Goal: Information Seeking & Learning: Compare options

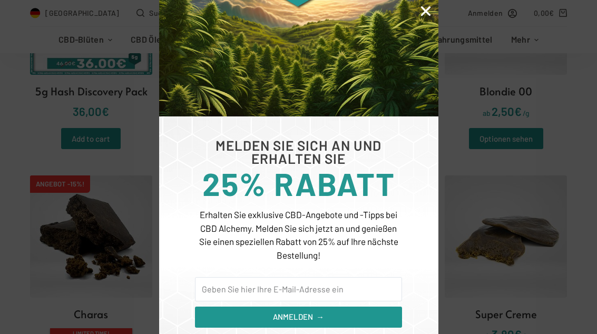
scroll to position [78, 0]
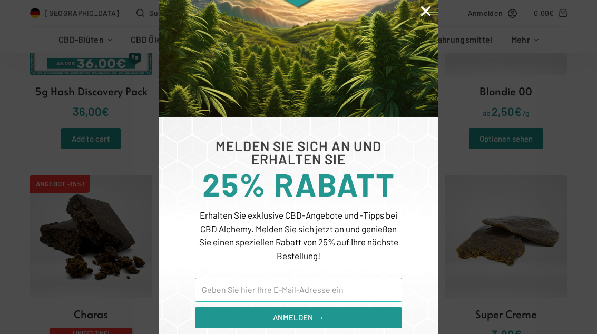
click at [366, 287] on input "Email" at bounding box center [298, 290] width 206 height 24
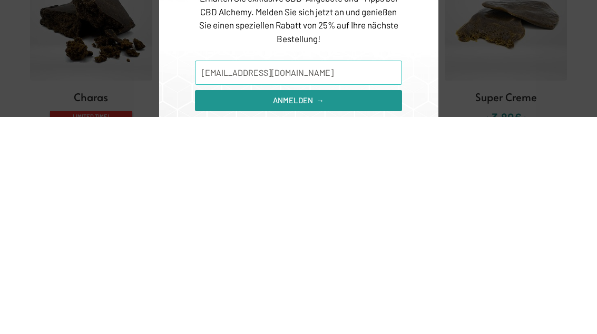
type input "Bastian.Engelhardt10@gmail.com"
click at [381, 307] on button "ANMELDEN →" at bounding box center [298, 317] width 206 height 21
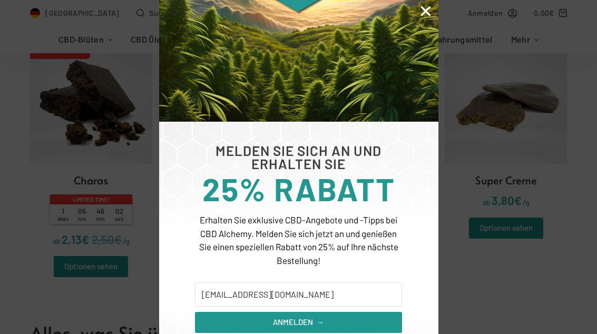
scroll to position [550, 0]
click at [369, 247] on p "Erhalten Sie exklusive CBD-Angebote und -Tipps bei CBD Alchemy. Melden Sie sich…" at bounding box center [298, 240] width 206 height 54
click at [361, 244] on p "Erhalten Sie exklusive CBD-Angebote und -Tipps bei CBD Alchemy. Melden Sie sich…" at bounding box center [298, 240] width 206 height 54
click at [358, 255] on p "Erhalten Sie exklusive CBD-Angebote und -Tipps bei CBD Alchemy. Melden Sie sich…" at bounding box center [298, 240] width 206 height 54
click at [357, 260] on p "Erhalten Sie exklusive CBD-Angebote und -Tipps bei CBD Alchemy. Melden Sie sich…" at bounding box center [298, 240] width 206 height 54
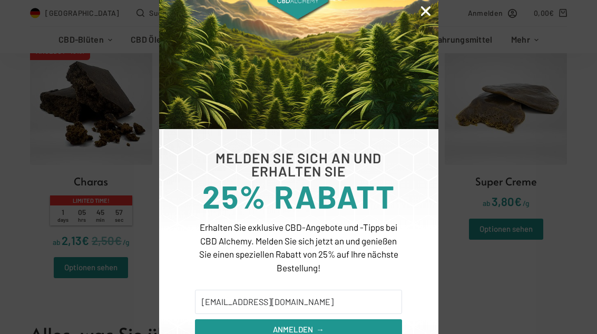
scroll to position [56, 0]
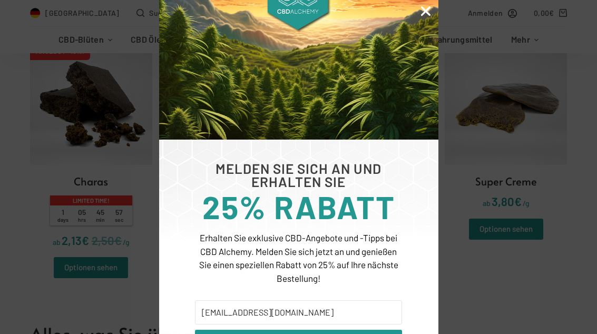
click at [431, 11] on icon "Close" at bounding box center [426, 11] width 14 height 14
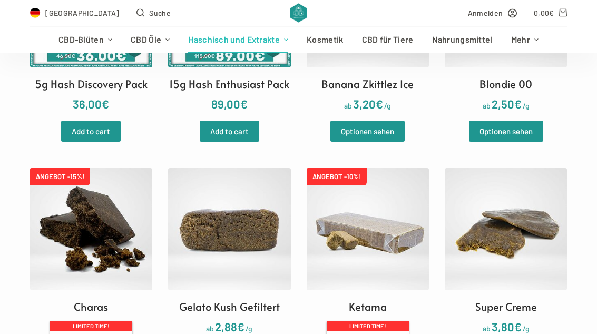
scroll to position [425, 0]
click at [498, 198] on img at bounding box center [506, 229] width 122 height 122
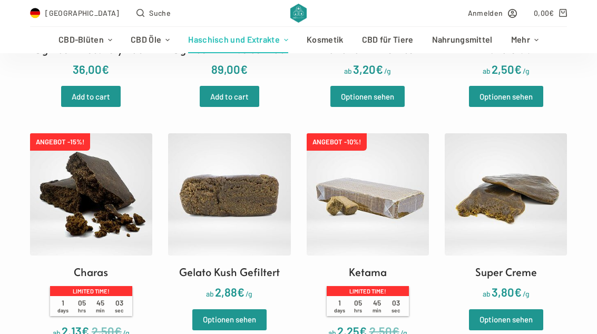
click at [58, 195] on img at bounding box center [91, 194] width 122 height 122
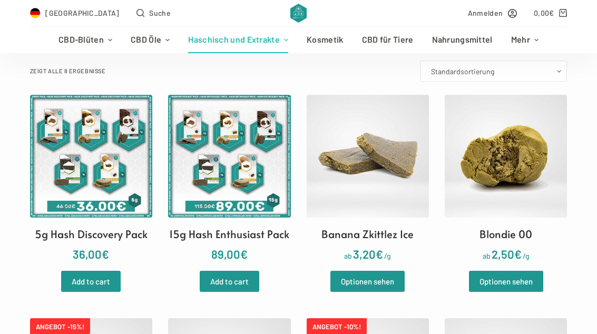
scroll to position [267, 0]
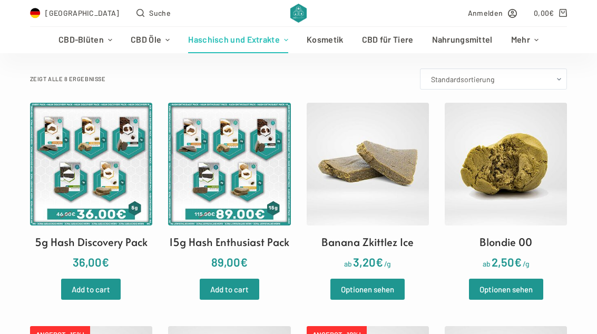
click at [405, 164] on img at bounding box center [368, 164] width 122 height 122
click at [542, 140] on img at bounding box center [506, 164] width 122 height 122
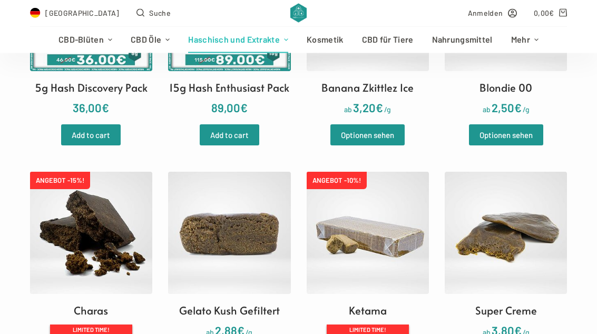
scroll to position [415, 0]
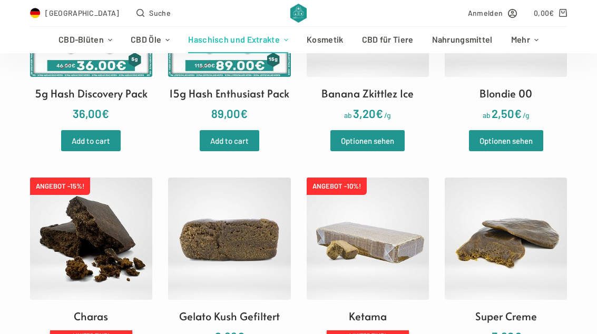
click at [399, 204] on img at bounding box center [368, 239] width 122 height 122
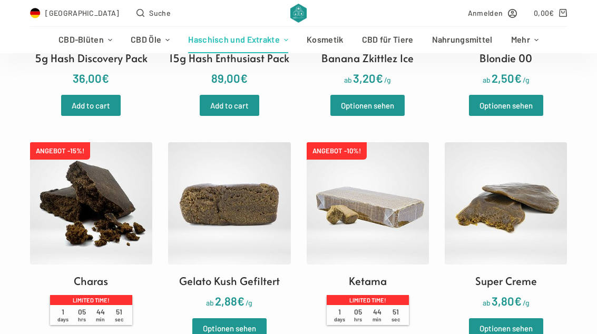
click at [290, 206] on img at bounding box center [229, 203] width 122 height 122
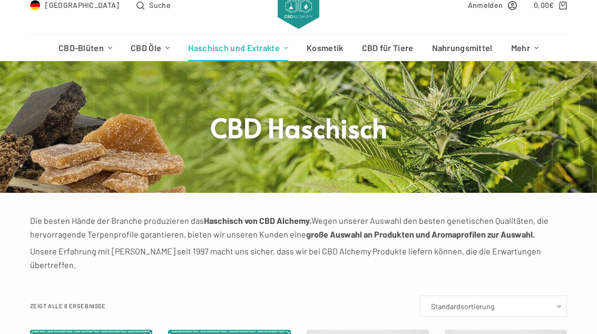
scroll to position [0, 0]
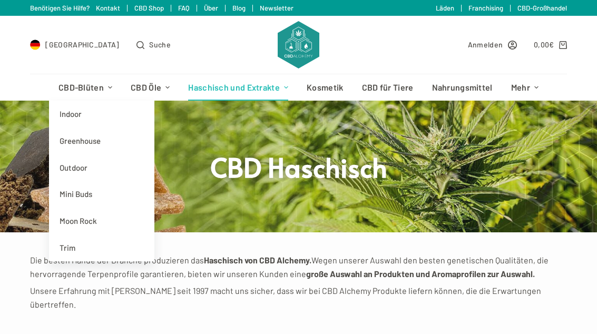
click at [70, 135] on link "Greenhouse" at bounding box center [101, 140] width 105 height 27
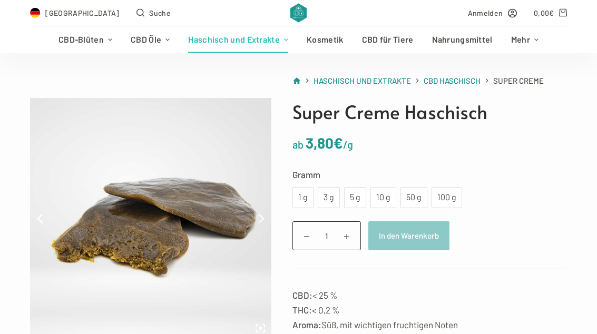
scroll to position [59, 0]
click at [418, 198] on div "50 g" at bounding box center [414, 198] width 14 height 14
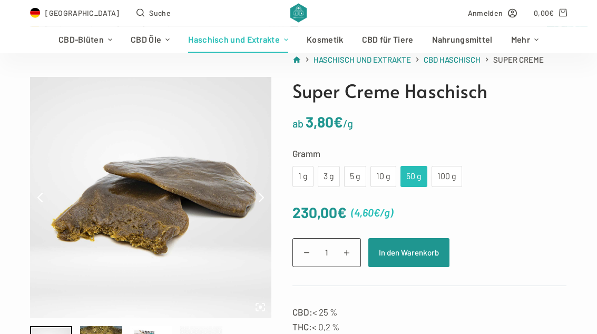
click at [383, 179] on div "10 g" at bounding box center [383, 177] width 13 height 14
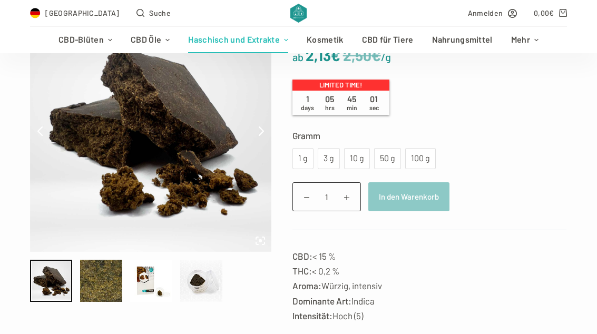
scroll to position [145, 0]
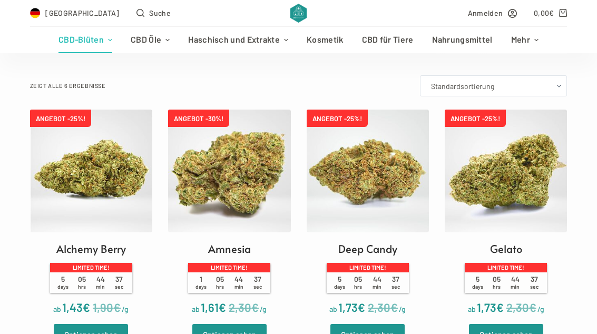
scroll to position [272, 0]
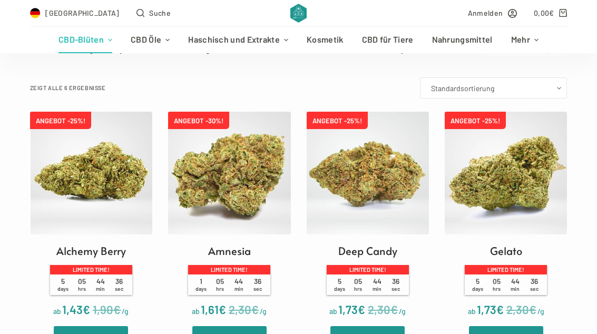
click at [397, 218] on img at bounding box center [368, 173] width 122 height 122
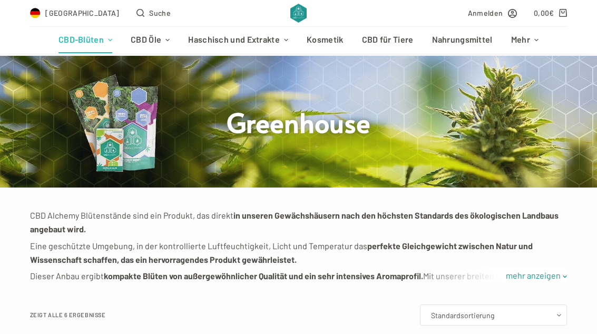
scroll to position [35, 0]
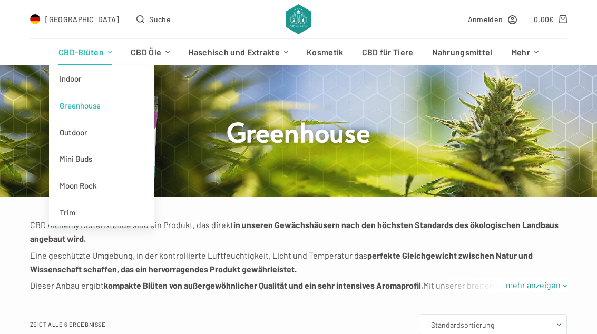
click at [72, 78] on link "Indoor" at bounding box center [101, 78] width 105 height 27
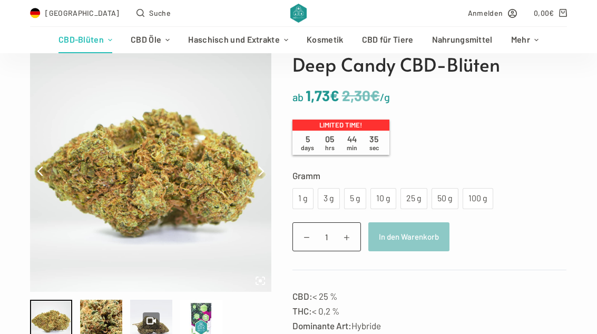
scroll to position [100, 0]
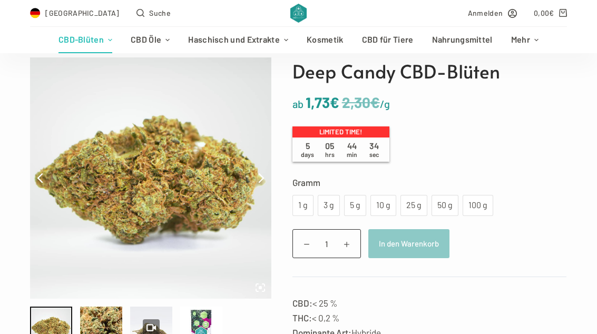
click at [407, 211] on div "25 g" at bounding box center [414, 206] width 14 height 14
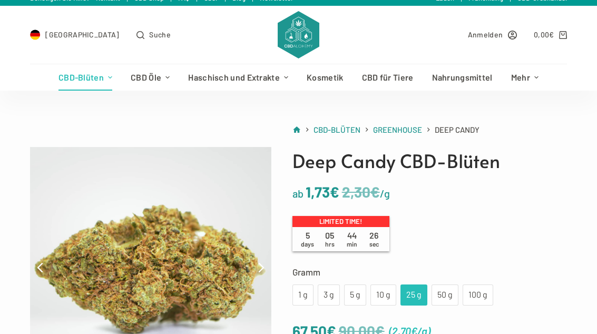
scroll to position [12, 0]
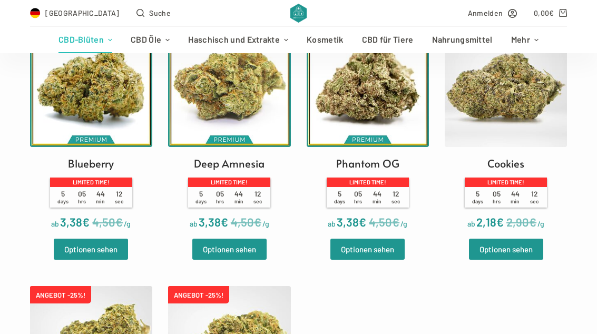
scroll to position [329, 0]
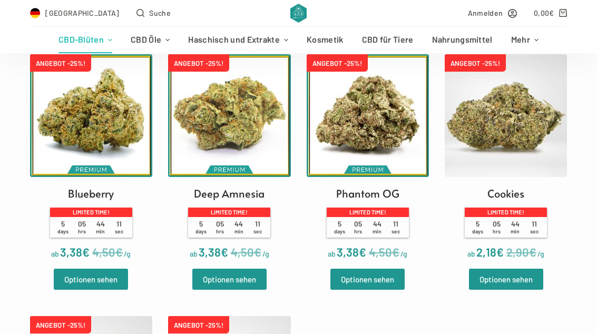
click at [44, 134] on img at bounding box center [91, 115] width 122 height 122
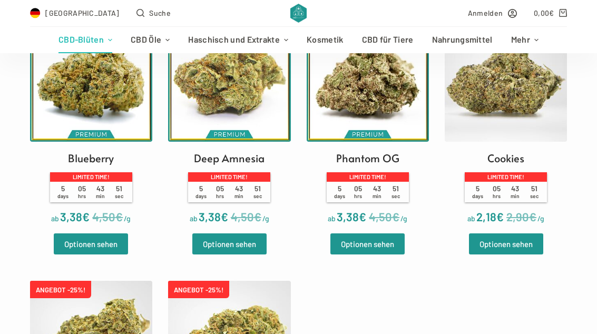
click at [524, 98] on img at bounding box center [506, 80] width 122 height 122
click at [186, 109] on img at bounding box center [229, 80] width 122 height 122
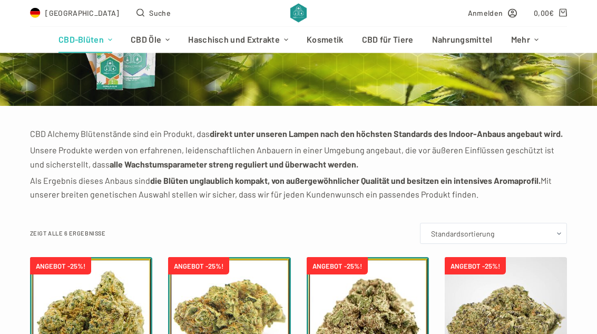
scroll to position [126, 0]
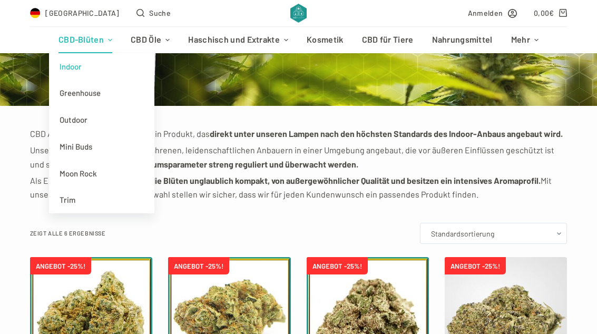
click at [77, 112] on link "Outdoor" at bounding box center [101, 119] width 105 height 27
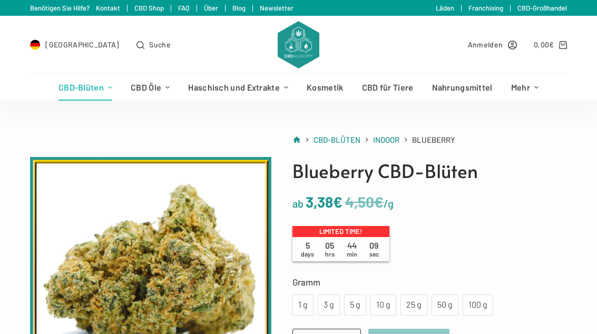
click at [418, 310] on div "25 g" at bounding box center [414, 305] width 14 height 14
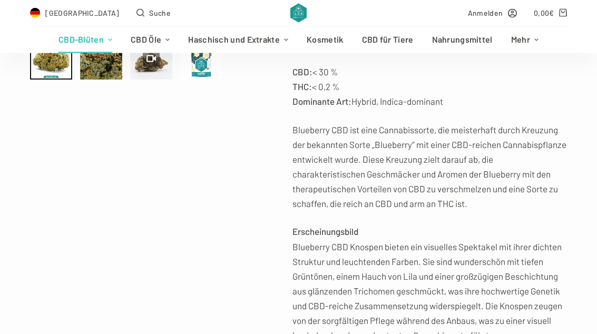
scroll to position [368, 0]
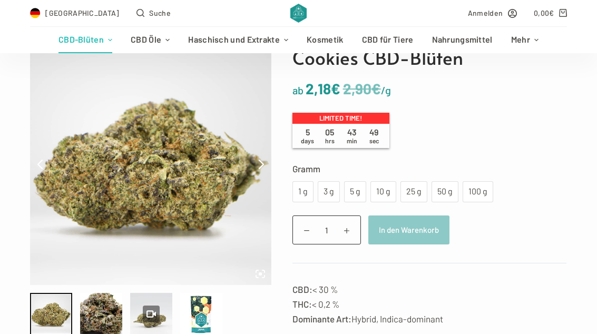
scroll to position [114, 0]
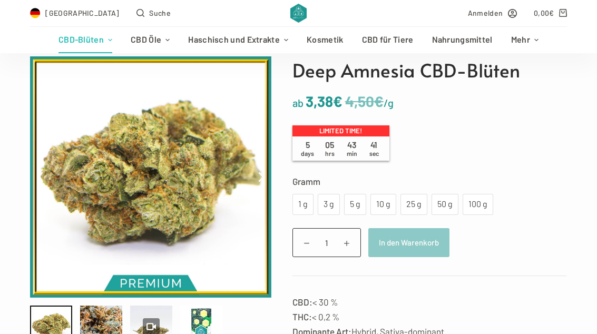
scroll to position [99, 0]
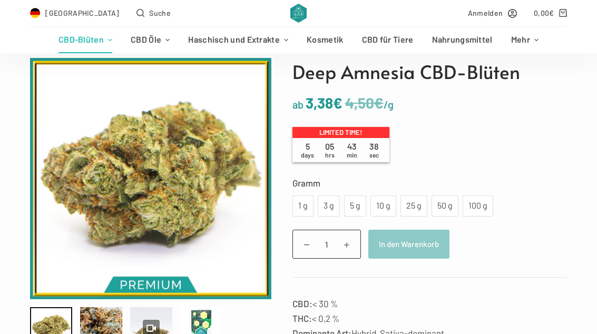
click at [403, 189] on label "Gramm" at bounding box center [429, 182] width 274 height 15
click at [0, 0] on select "Wähle eine Option 1 g 3 g 5 g 10 g 25 g 50 g 100 g" at bounding box center [0, 0] width 0 height 0
click at [421, 201] on div "25 g" at bounding box center [413, 205] width 27 height 21
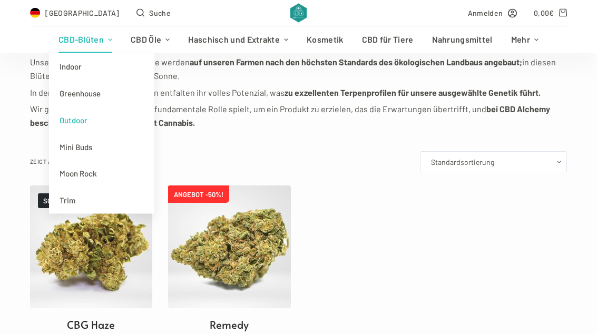
scroll to position [198, 0]
click at [65, 151] on link "Mini Buds" at bounding box center [101, 146] width 105 height 27
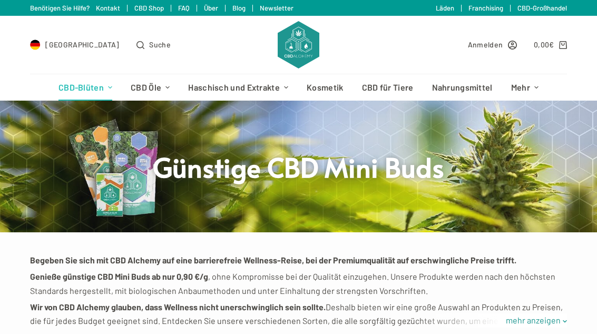
click at [75, 169] on div at bounding box center [298, 167] width 597 height 132
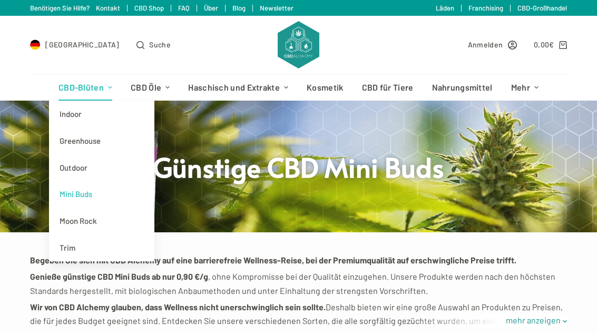
click at [73, 212] on link "Moon Rock" at bounding box center [101, 221] width 105 height 27
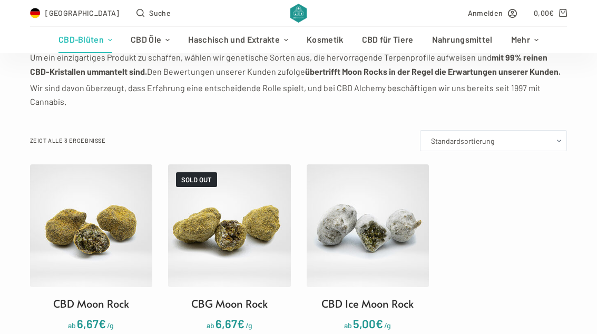
scroll to position [216, 0]
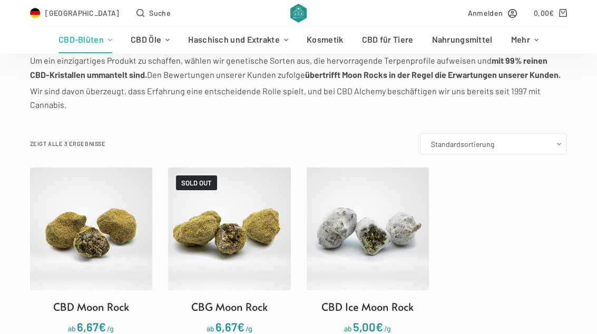
click at [48, 181] on img at bounding box center [91, 228] width 122 height 122
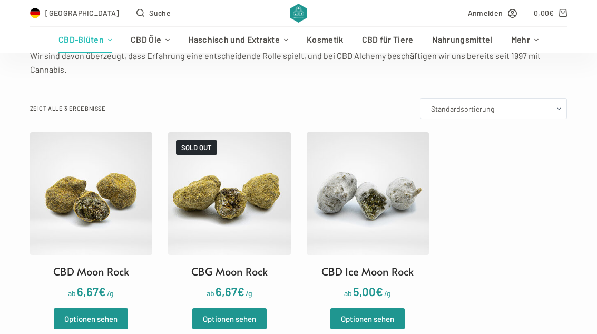
click at [408, 209] on img at bounding box center [368, 193] width 122 height 122
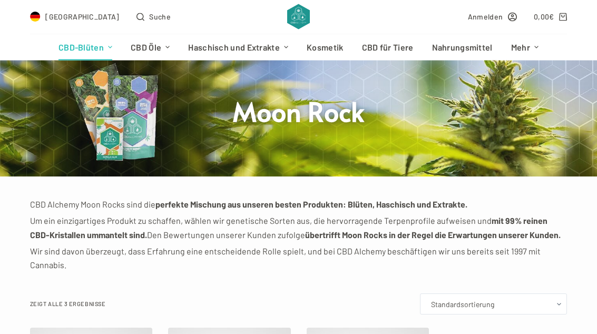
scroll to position [0, 0]
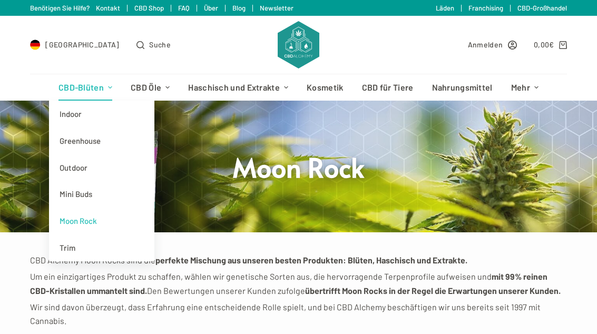
click at [71, 130] on link "Greenhouse" at bounding box center [101, 140] width 105 height 27
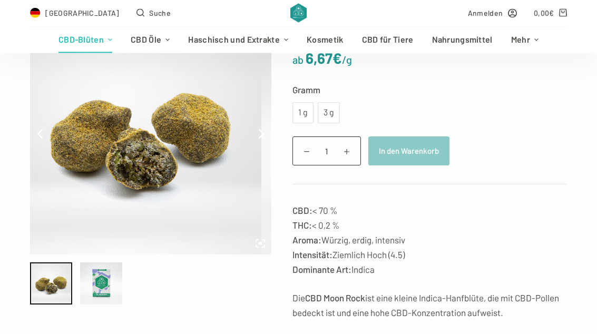
scroll to position [144, 0]
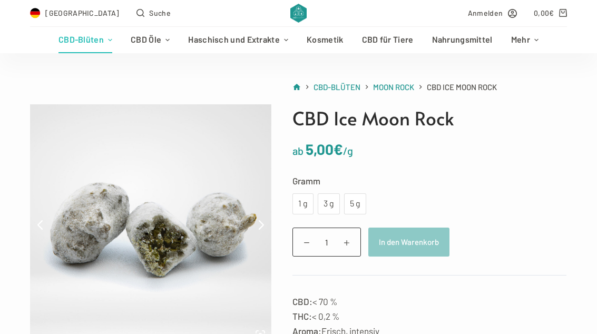
scroll to position [53, 0]
click at [260, 236] on link at bounding box center [260, 224] width 21 height 140
click at [359, 198] on div "5 g" at bounding box center [354, 203] width 9 height 14
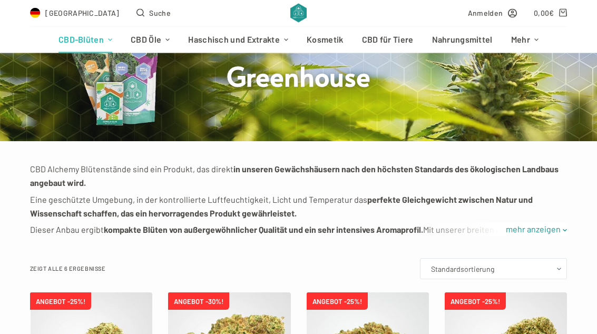
scroll to position [89, 0]
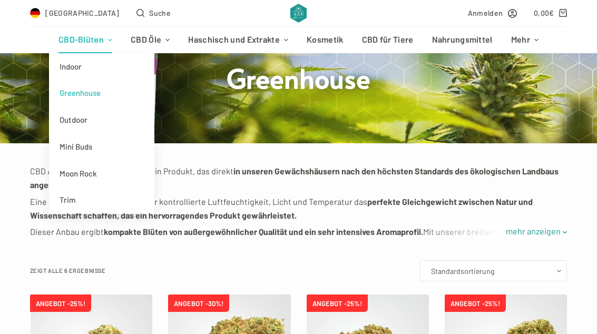
click at [74, 66] on link "Indoor" at bounding box center [101, 66] width 105 height 27
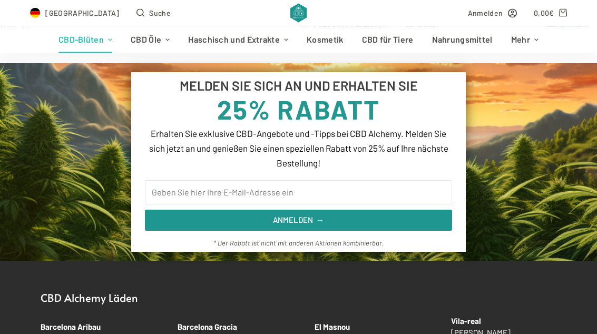
scroll to position [849, 0]
